Goal: Task Accomplishment & Management: Manage account settings

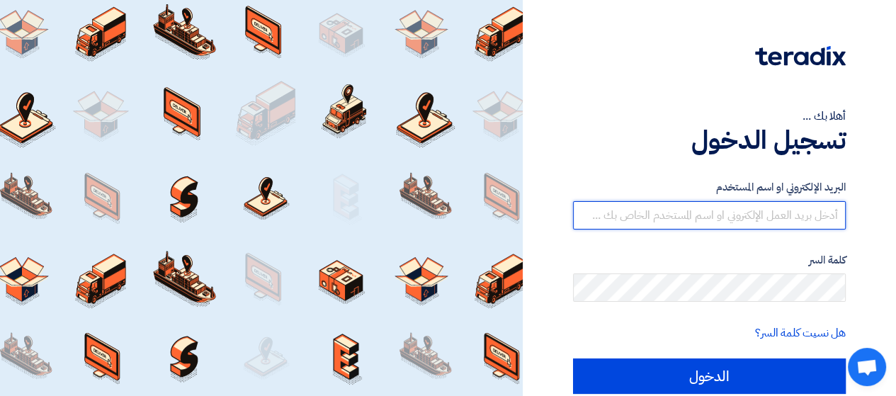
click at [722, 217] on input "text" at bounding box center [709, 215] width 273 height 28
type input "[EMAIL_ADDRESS][DOMAIN_NAME]"
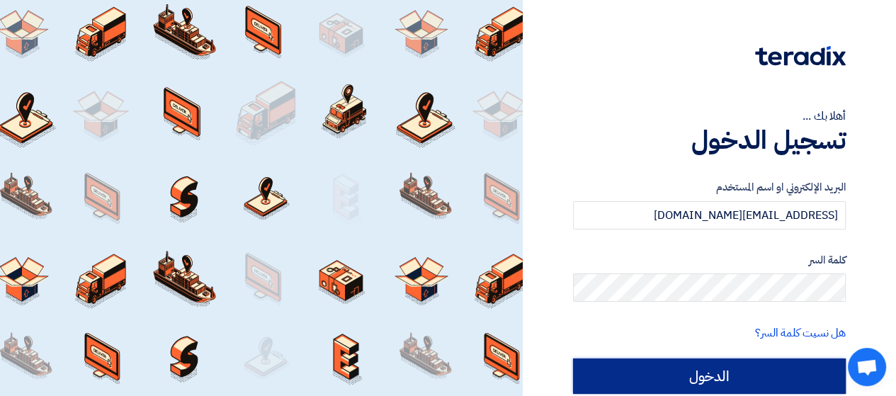
click at [717, 382] on input "الدخول" at bounding box center [709, 375] width 273 height 35
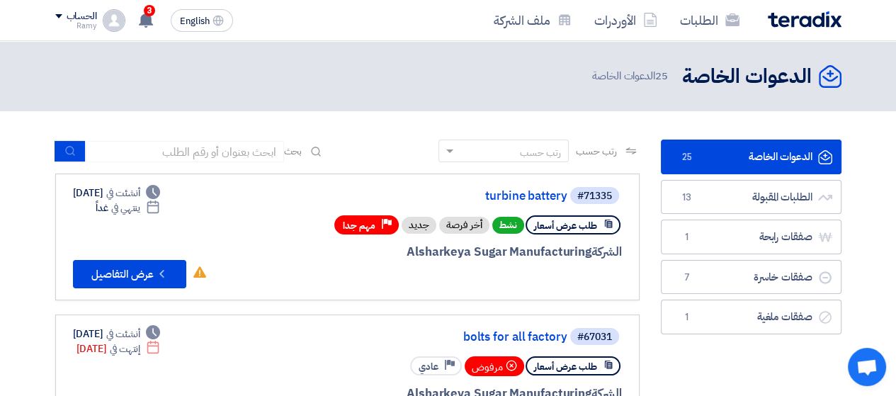
click at [281, 266] on div "#71335 turbine battery طلب عرض أسعار نشط أخر فرصة جديد Priority مهم جدا الشركة …" at bounding box center [451, 237] width 341 height 103
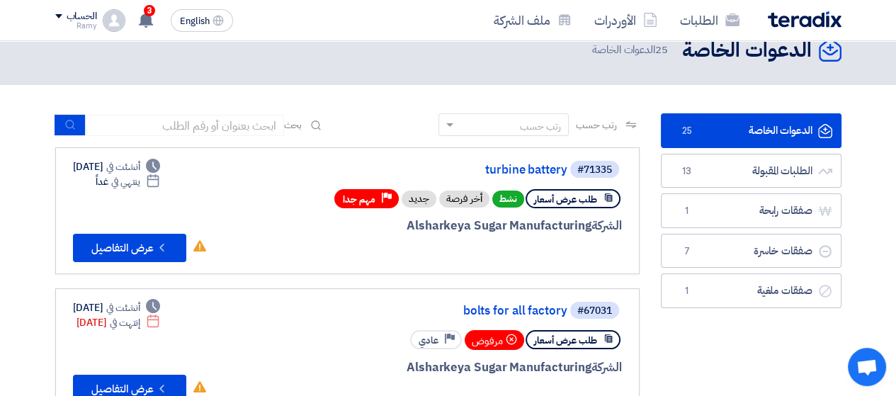
scroll to position [28, 0]
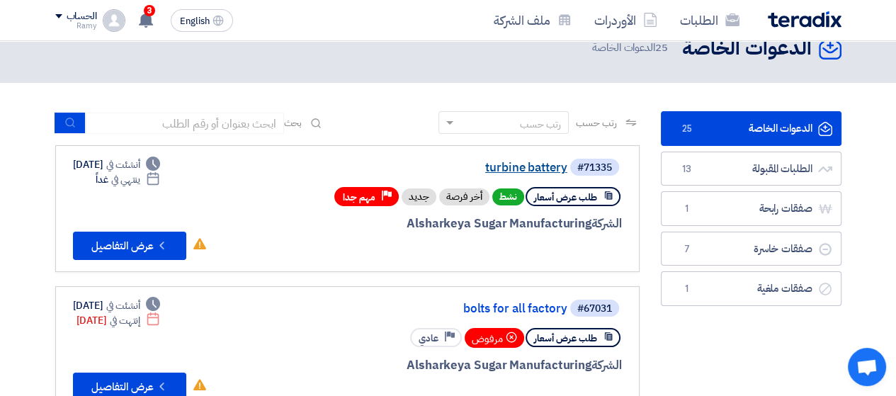
click at [506, 171] on link "turbine battery" at bounding box center [425, 167] width 283 height 13
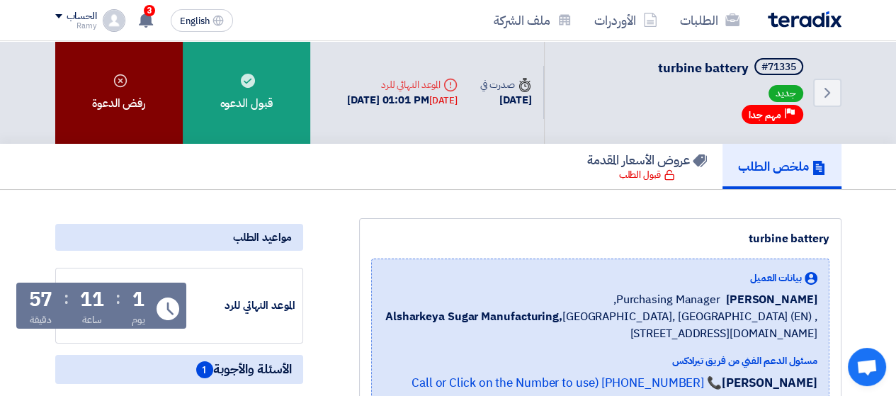
click at [147, 107] on div "رفض الدعوة" at bounding box center [118, 92] width 127 height 103
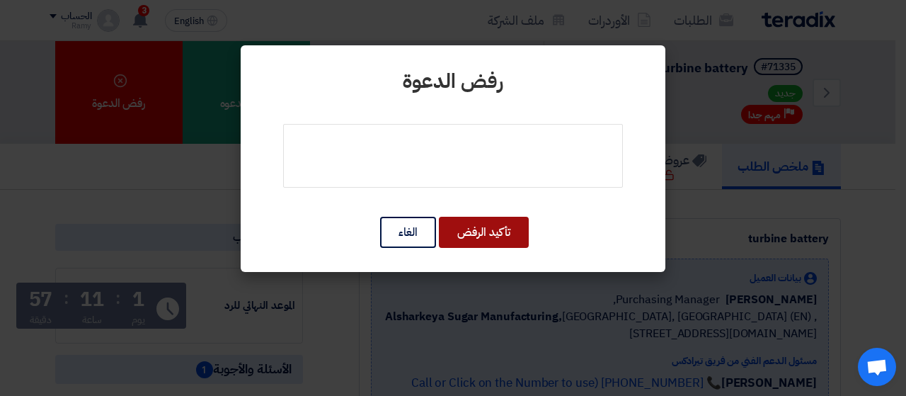
click at [462, 229] on button "تأكيد الرفض" at bounding box center [484, 232] width 90 height 31
